Goal: Complete application form

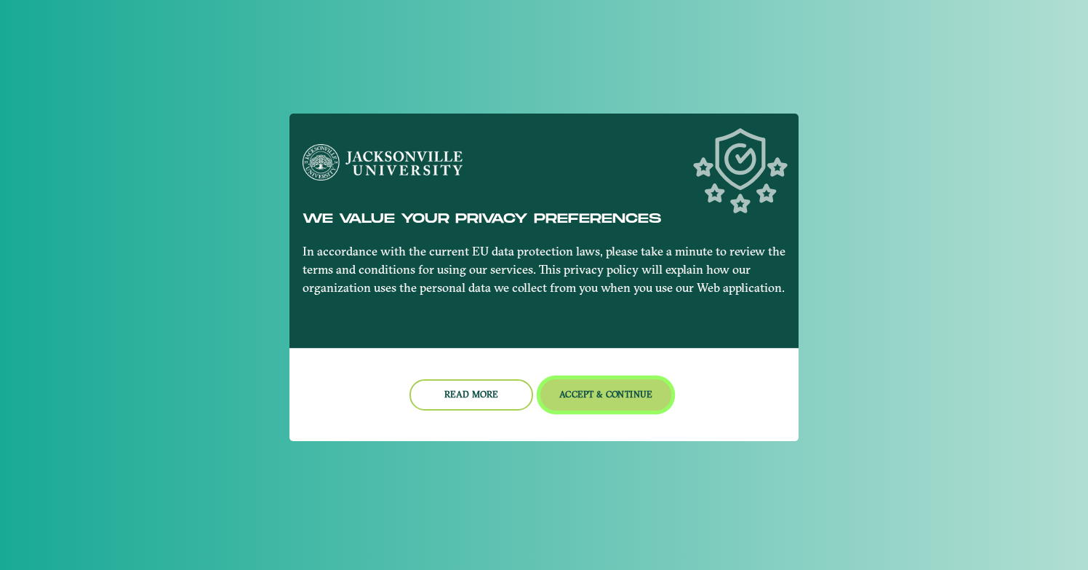
click at [586, 393] on button "Accept & Continue" at bounding box center [607, 394] width 132 height 31
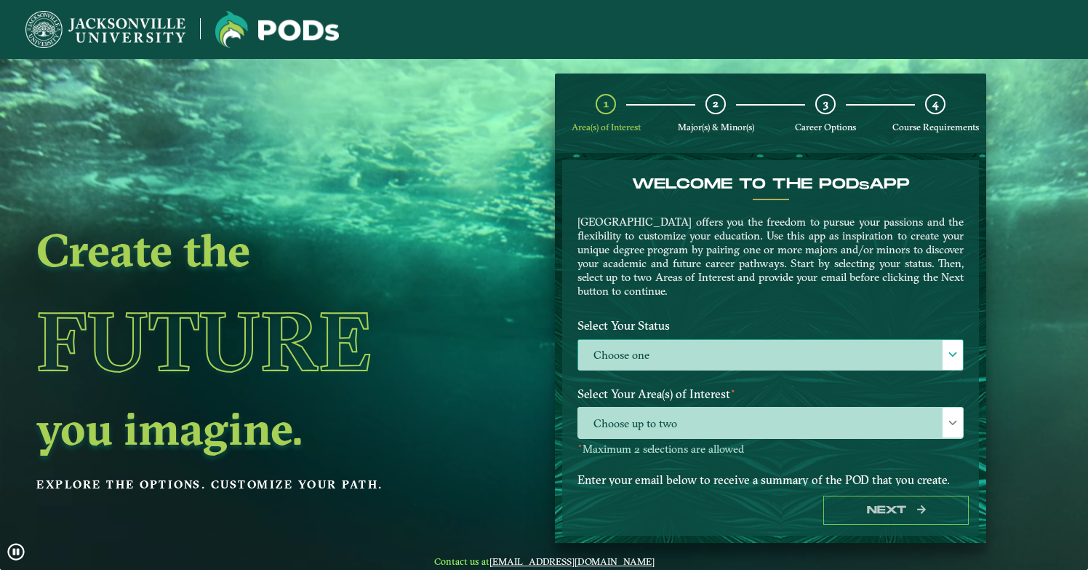
click at [618, 354] on label "Choose one" at bounding box center [770, 355] width 385 height 31
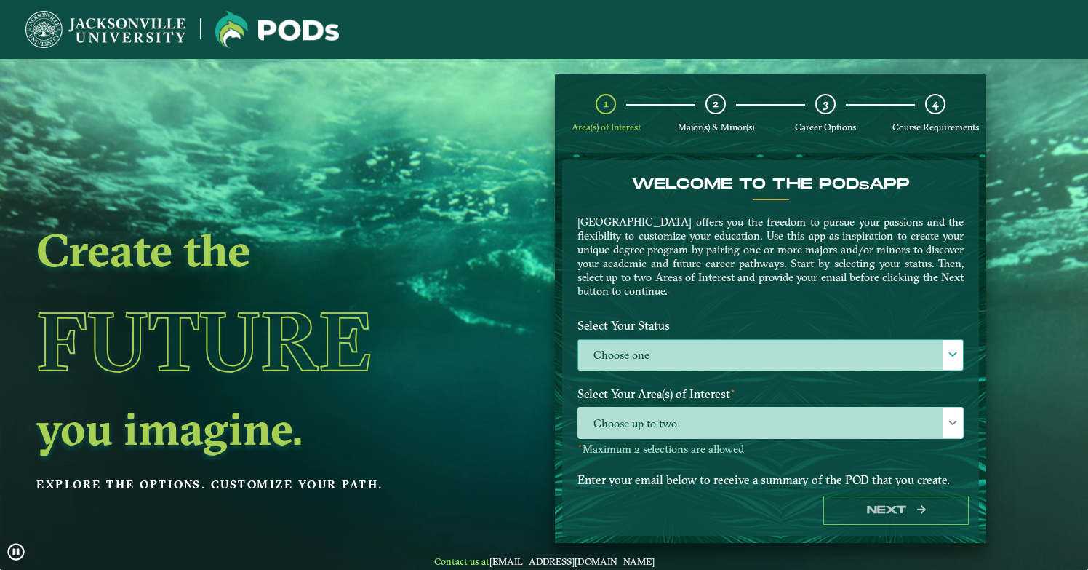
scroll to position [8, 60]
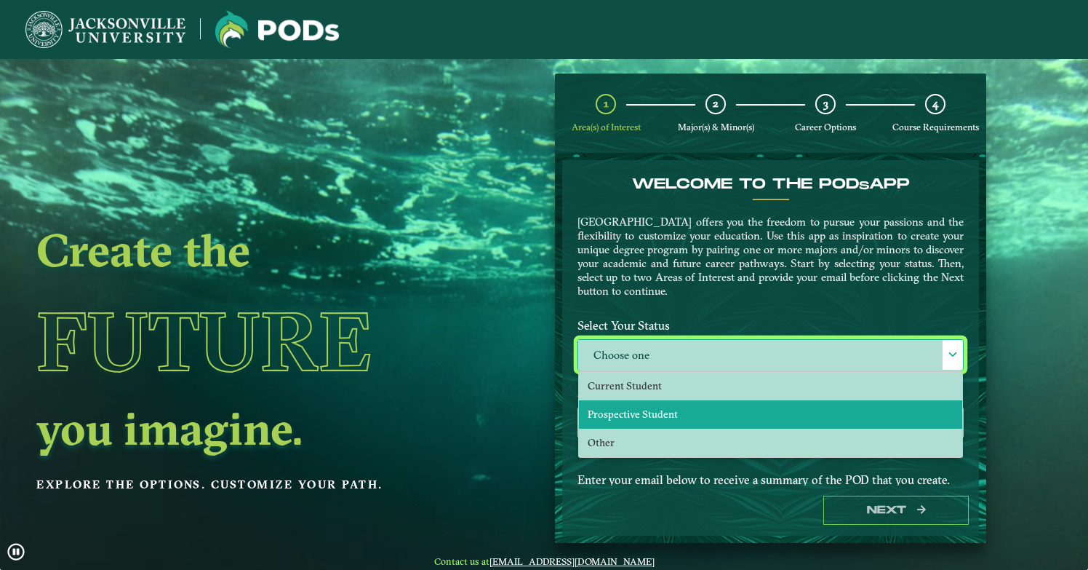
click at [616, 407] on span "Prospective Student" at bounding box center [633, 413] width 90 height 13
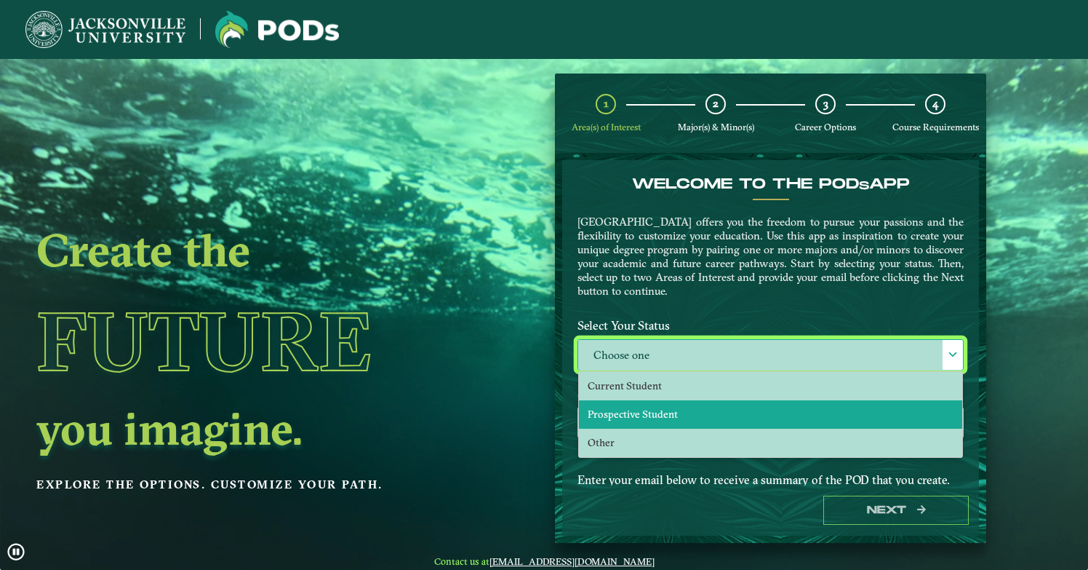
select select "[object Object]"
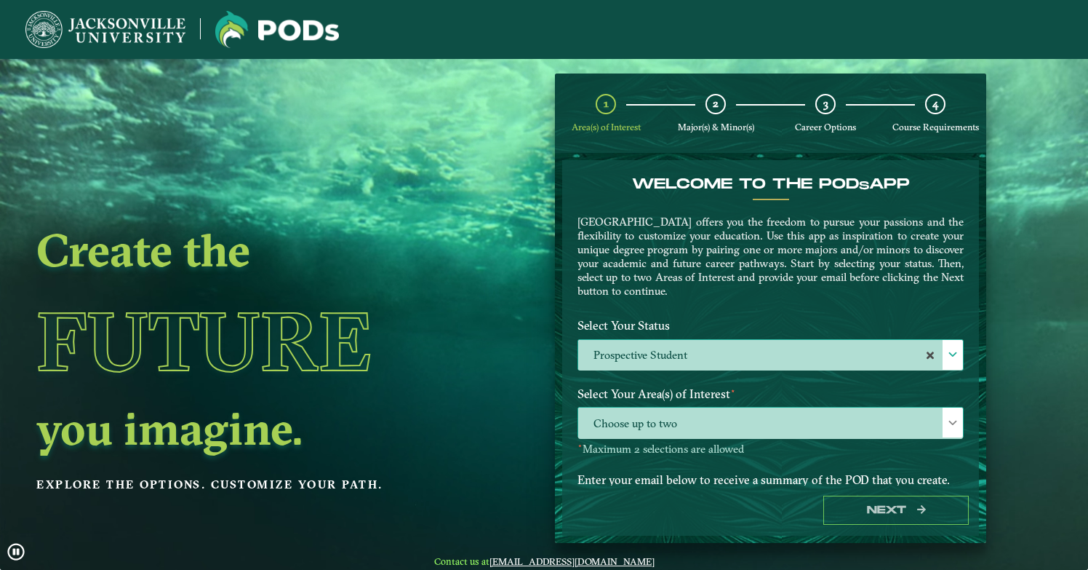
click at [617, 423] on span "Choose up to two" at bounding box center [770, 422] width 385 height 31
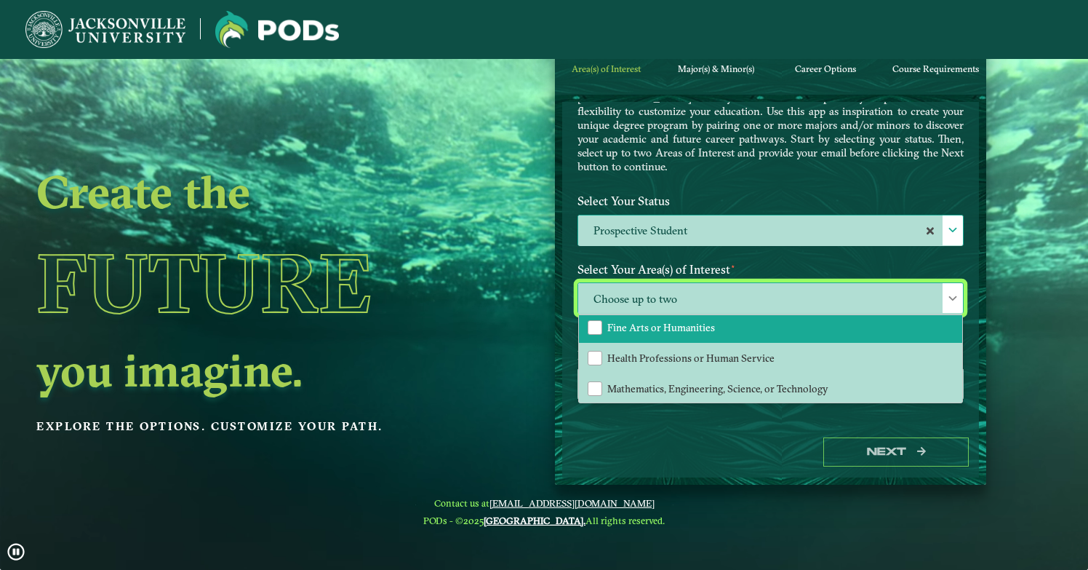
scroll to position [72, 0]
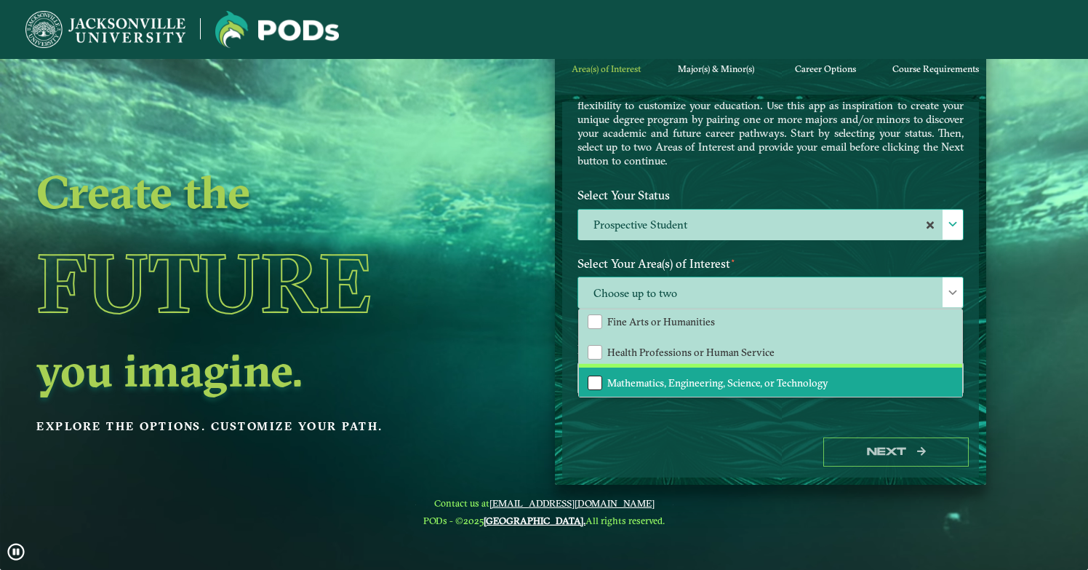
click at [592, 377] on div "Mathematics, Engineering, Science, or Technology" at bounding box center [595, 382] width 15 height 15
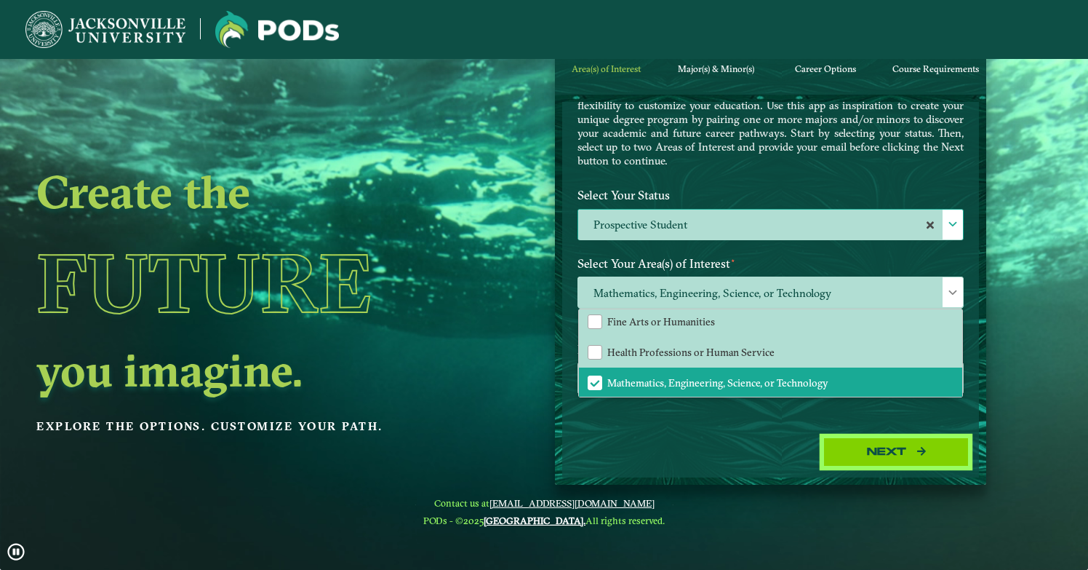
click at [874, 450] on button "Next" at bounding box center [895, 452] width 145 height 30
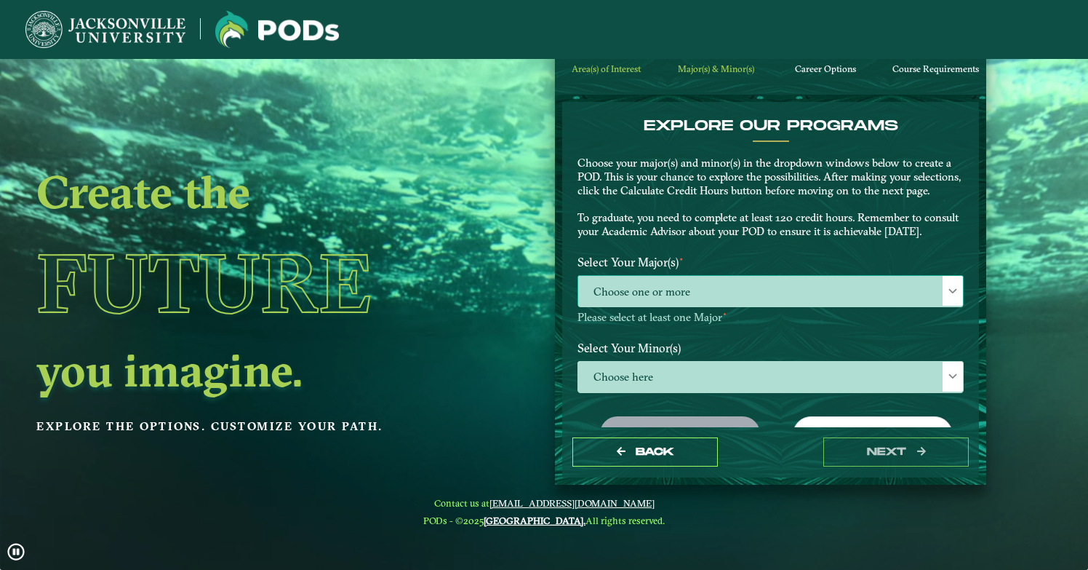
click at [656, 304] on span "Choose one or more" at bounding box center [770, 291] width 385 height 31
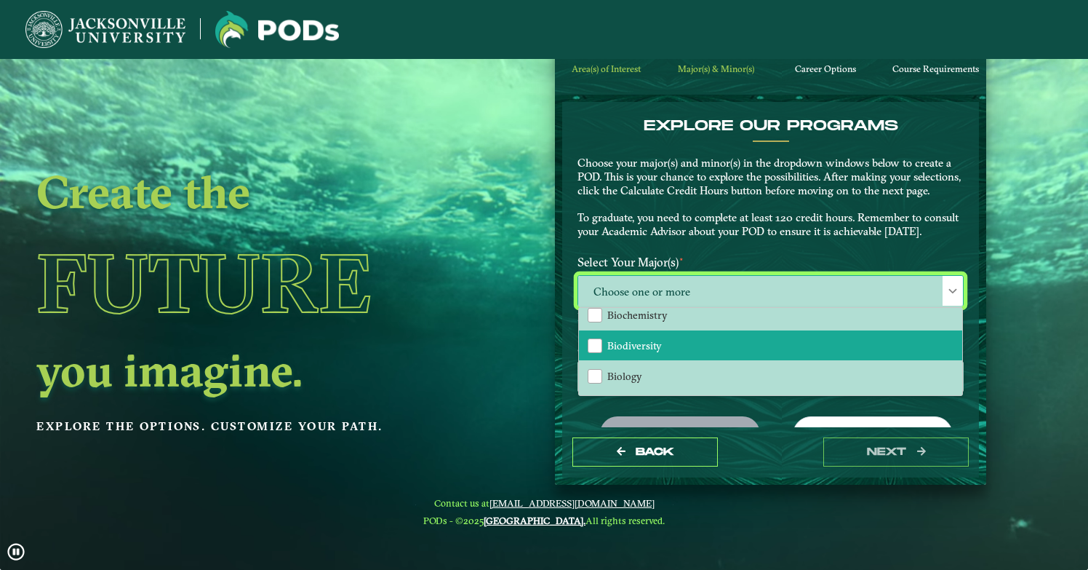
scroll to position [0, 0]
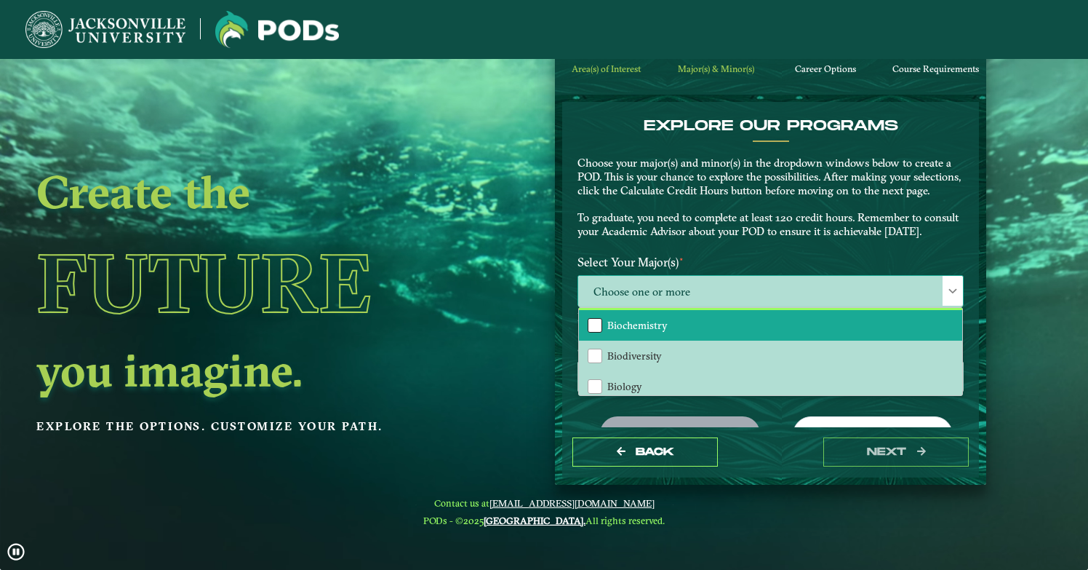
click at [597, 332] on div "Biochemistry" at bounding box center [595, 325] width 15 height 15
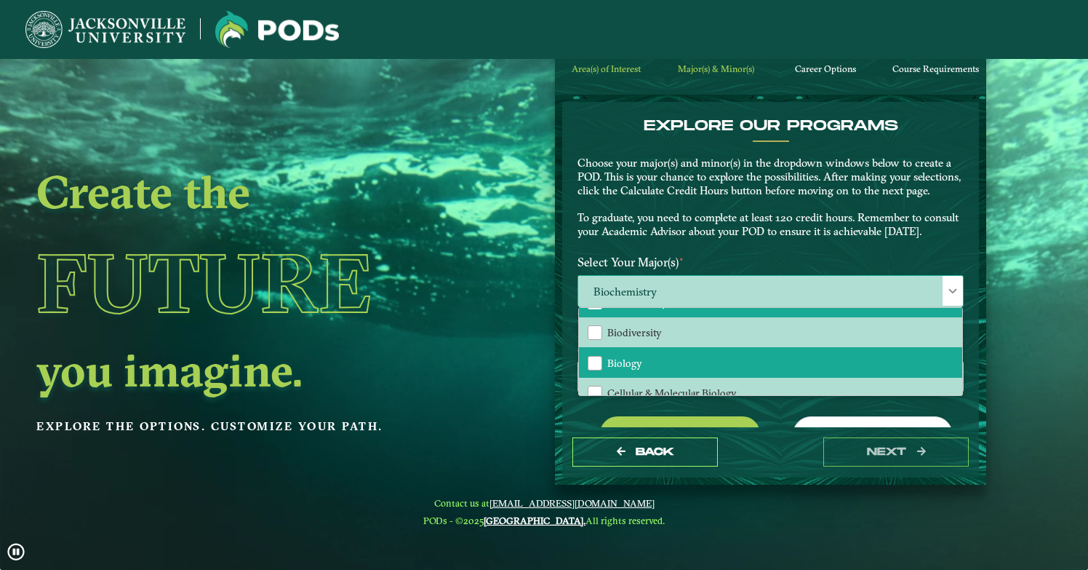
scroll to position [28, 0]
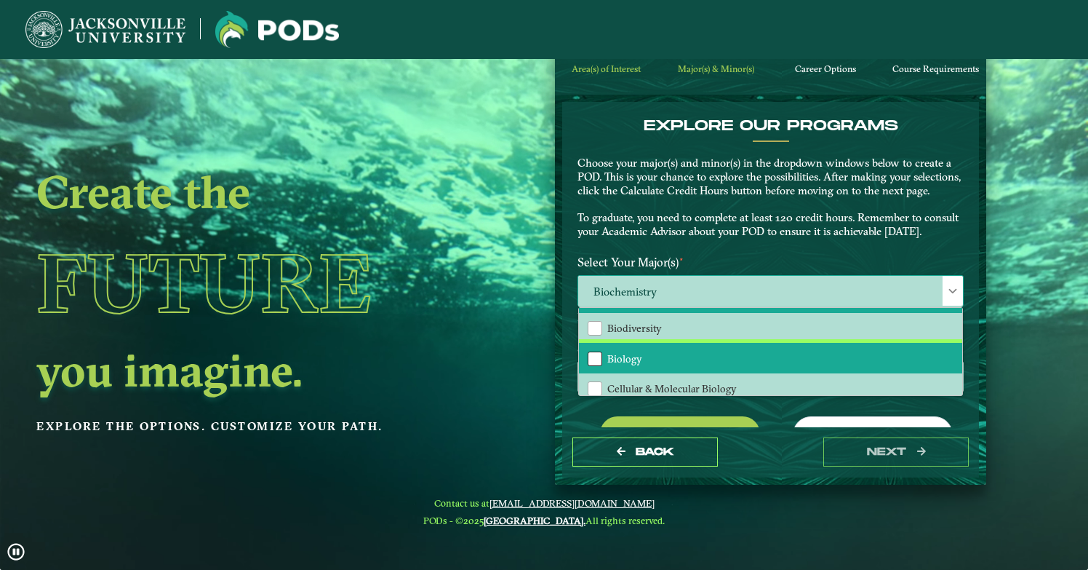
click at [595, 366] on div "Biology" at bounding box center [595, 358] width 15 height 15
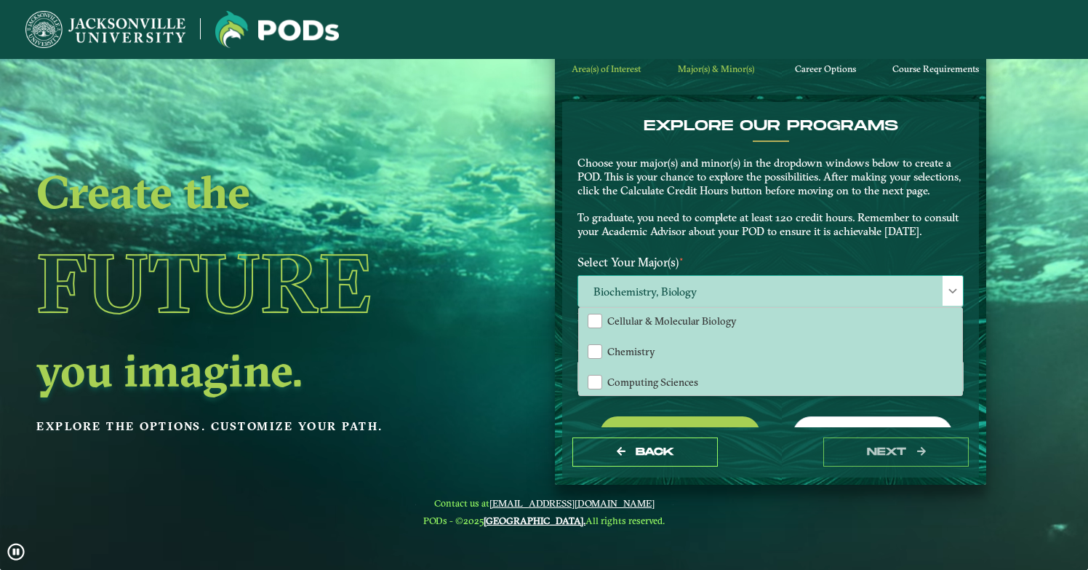
scroll to position [100, 0]
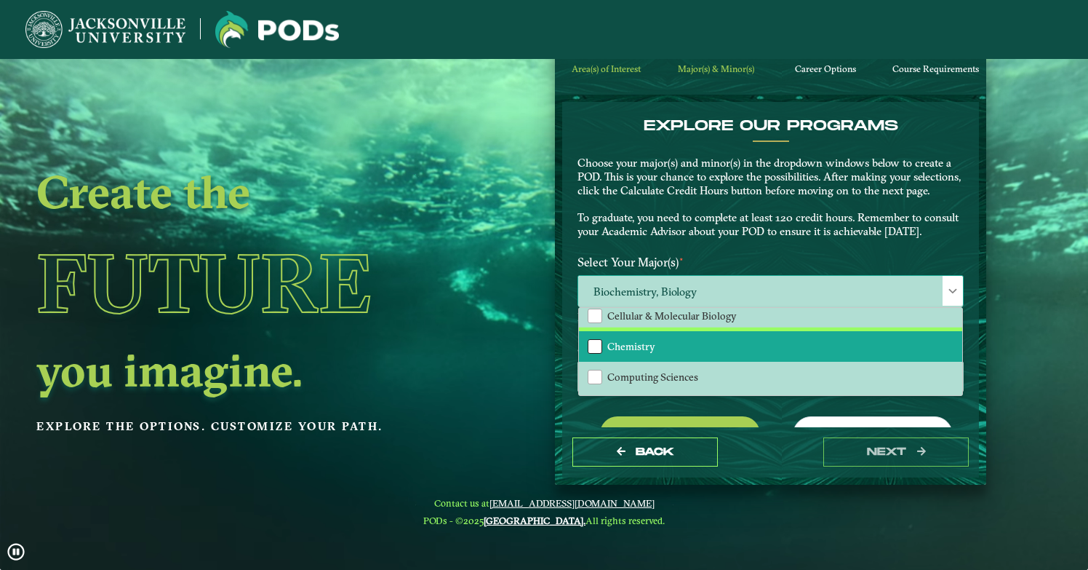
click at [591, 354] on div "Chemistry" at bounding box center [595, 346] width 15 height 15
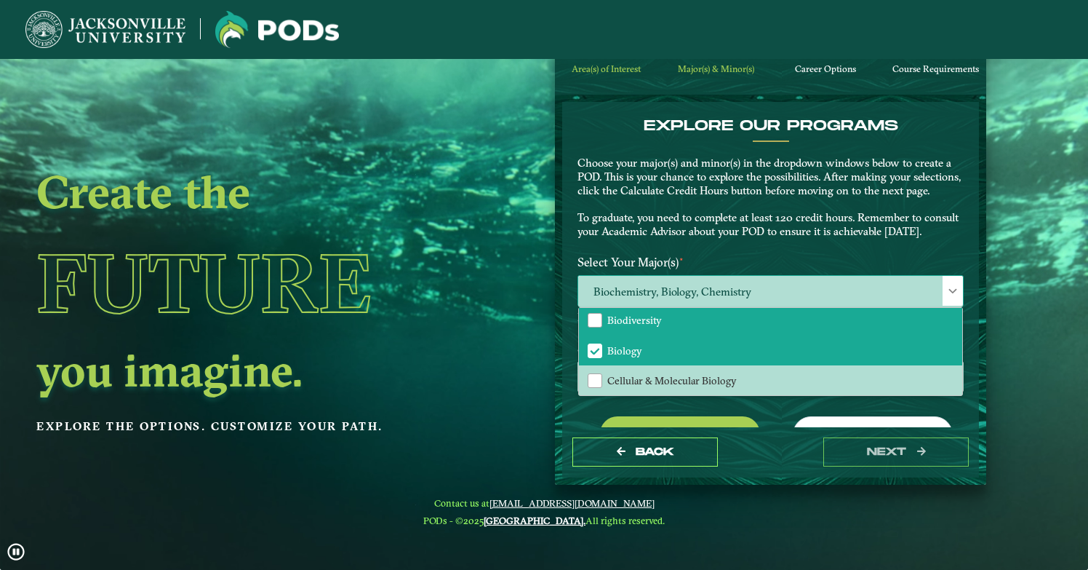
scroll to position [36, 0]
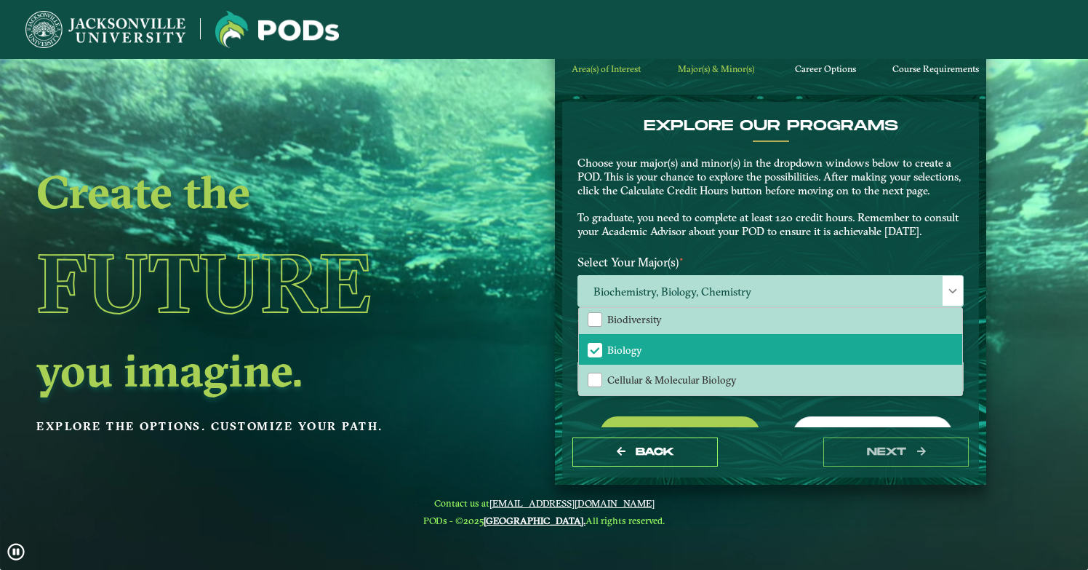
click at [752, 264] on label "Select Your Major(s) ⋆" at bounding box center [771, 262] width 408 height 27
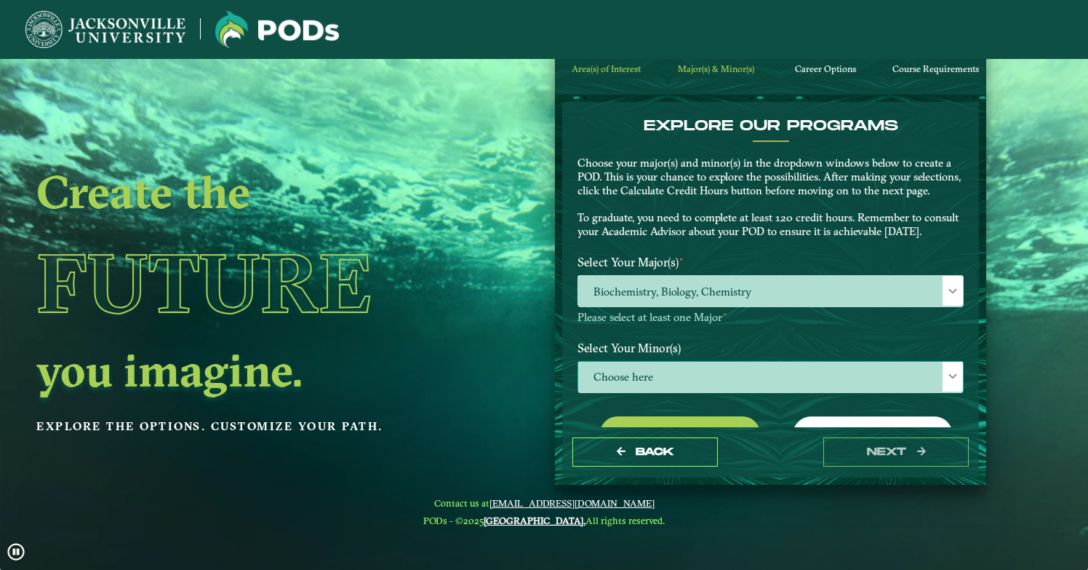
click at [681, 393] on span "Choose here" at bounding box center [770, 377] width 385 height 31
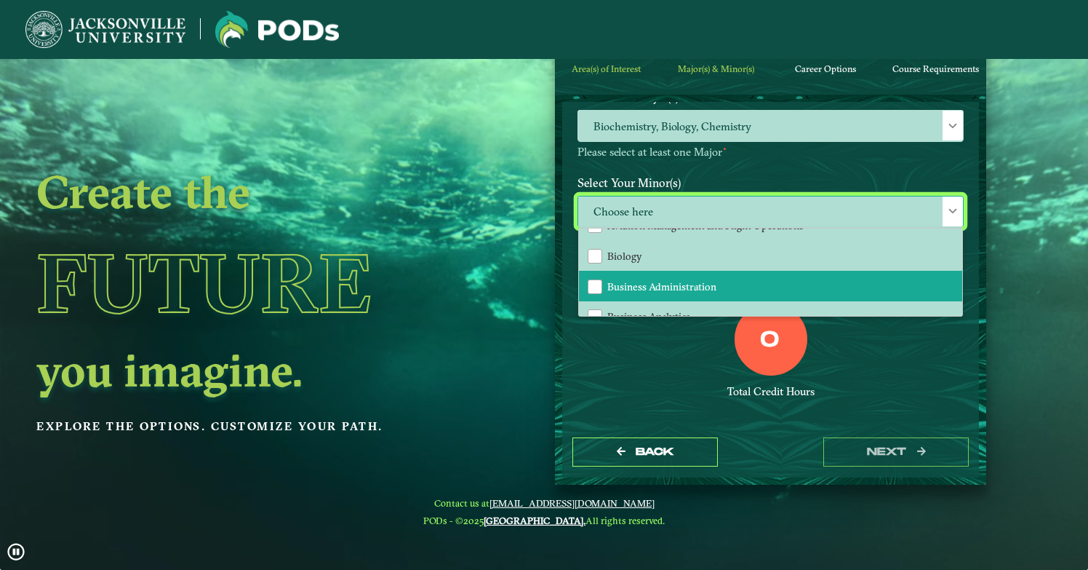
scroll to position [199, 0]
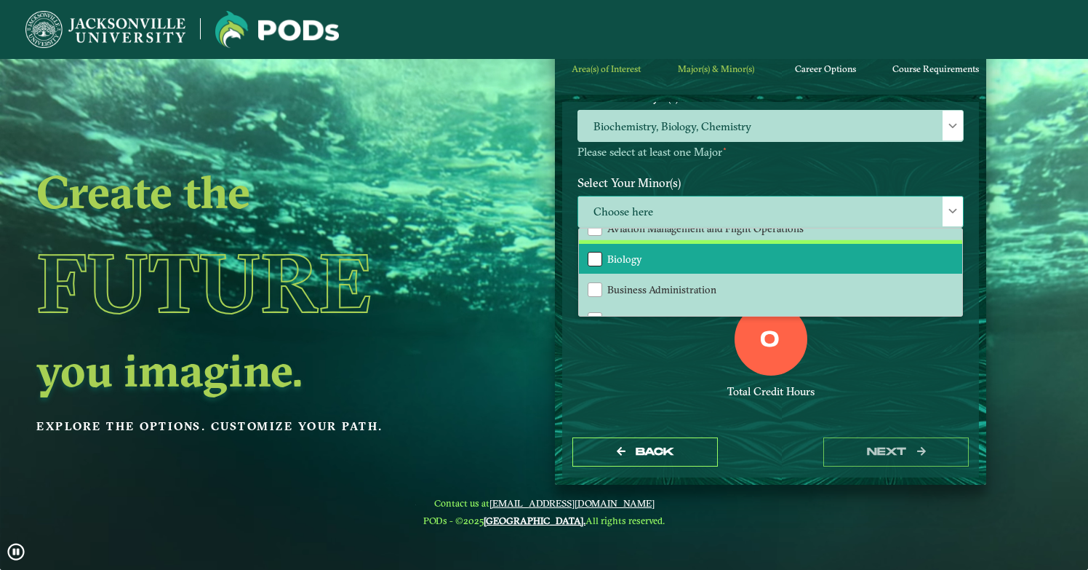
click at [594, 266] on div "Biology" at bounding box center [595, 259] width 15 height 15
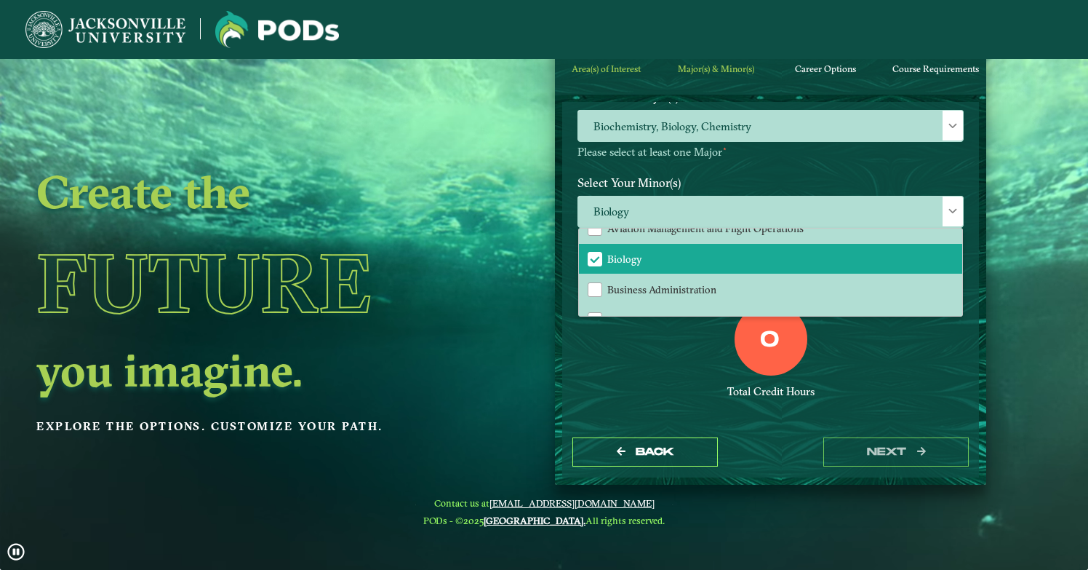
click at [877, 394] on div "0 Total Credit Hours" at bounding box center [771, 365] width 408 height 124
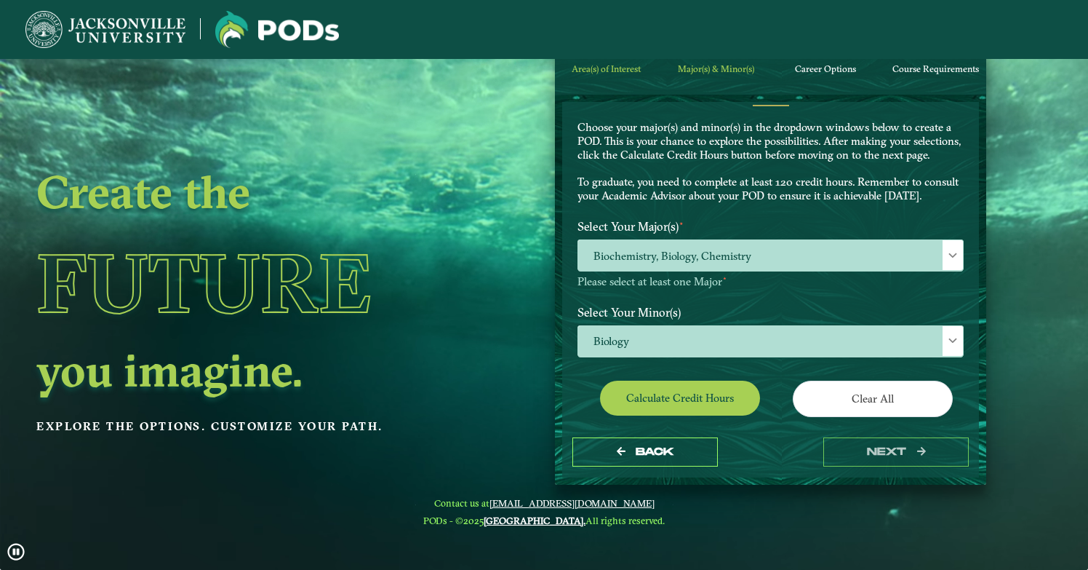
scroll to position [0, 0]
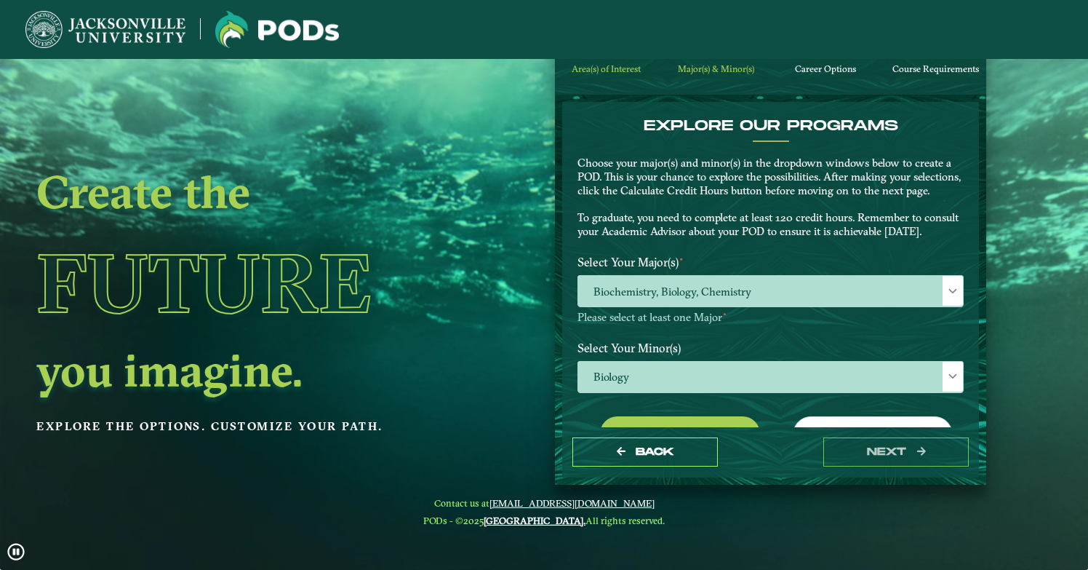
click at [133, 33] on img at bounding box center [105, 29] width 160 height 37
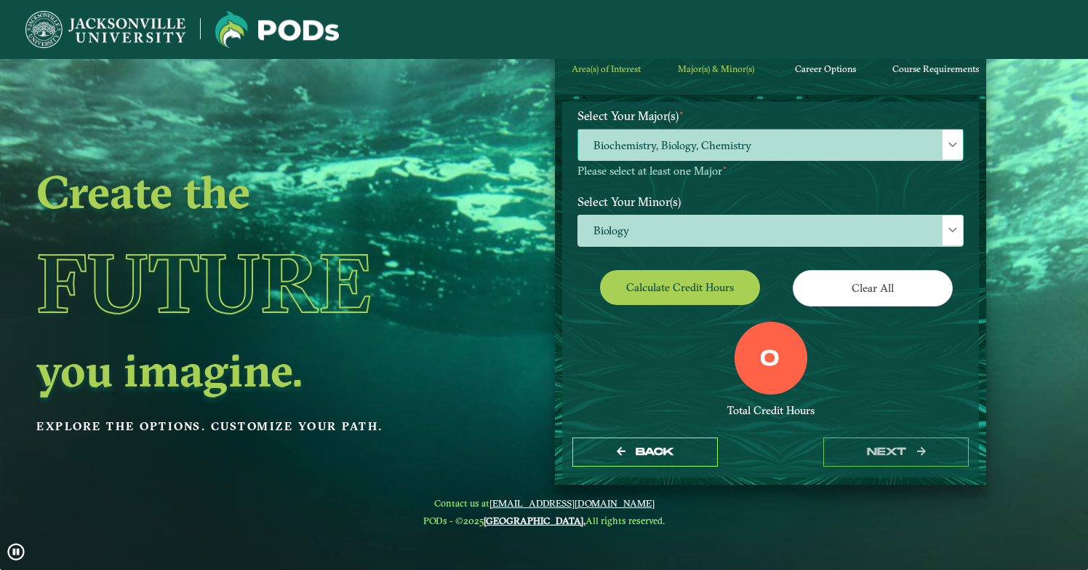
scroll to position [192, 0]
